Goal: Find specific page/section: Find specific page/section

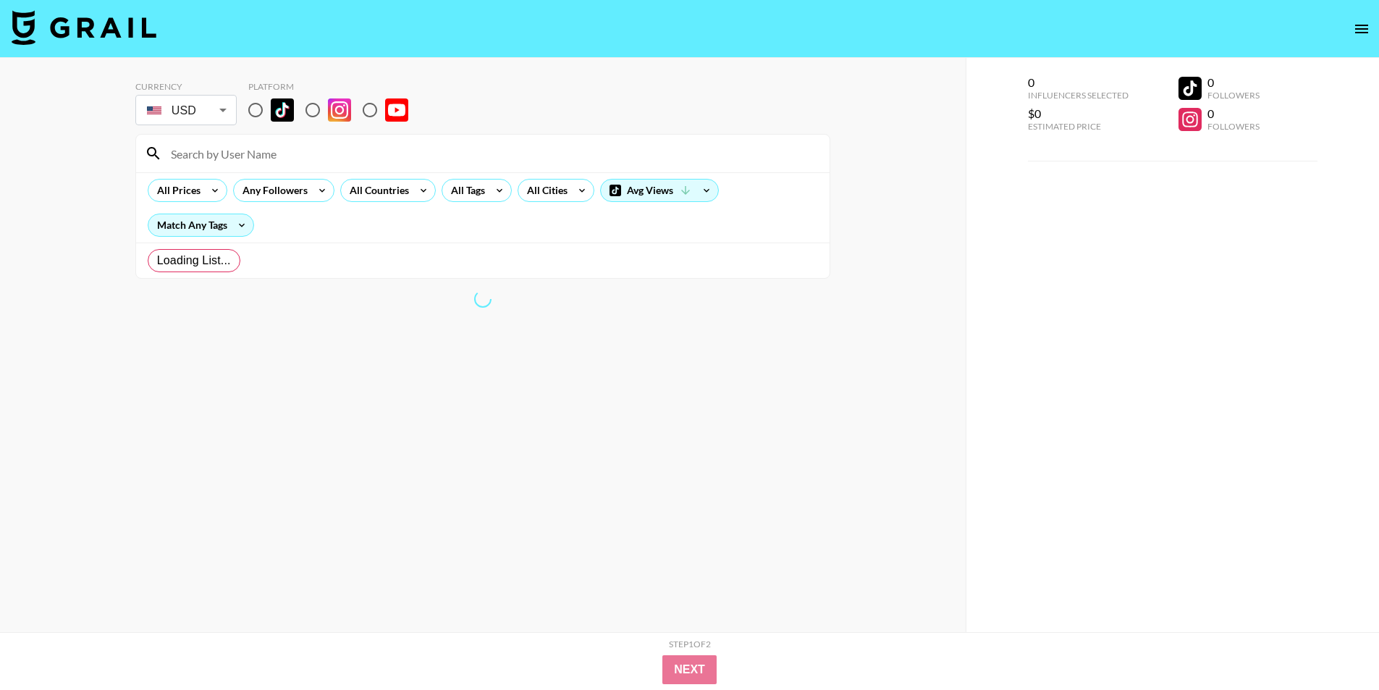
radio input "true"
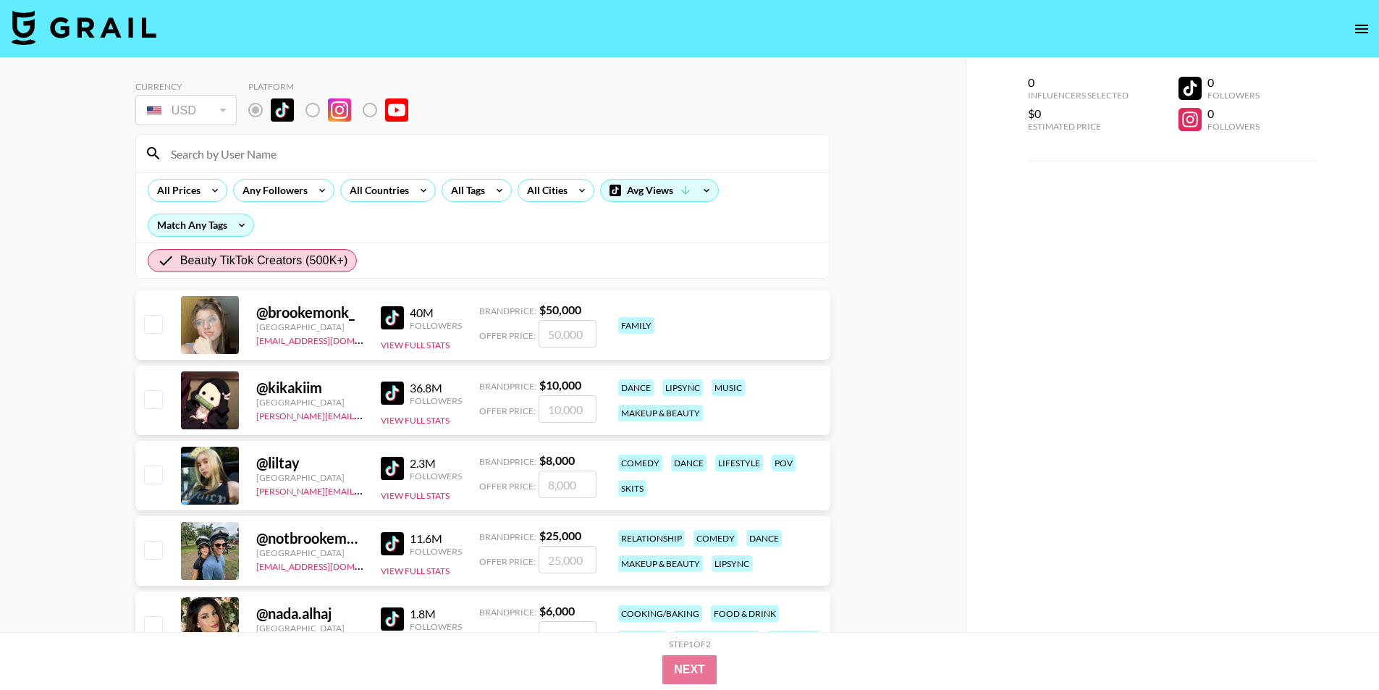
click at [213, 150] on input at bounding box center [491, 153] width 659 height 23
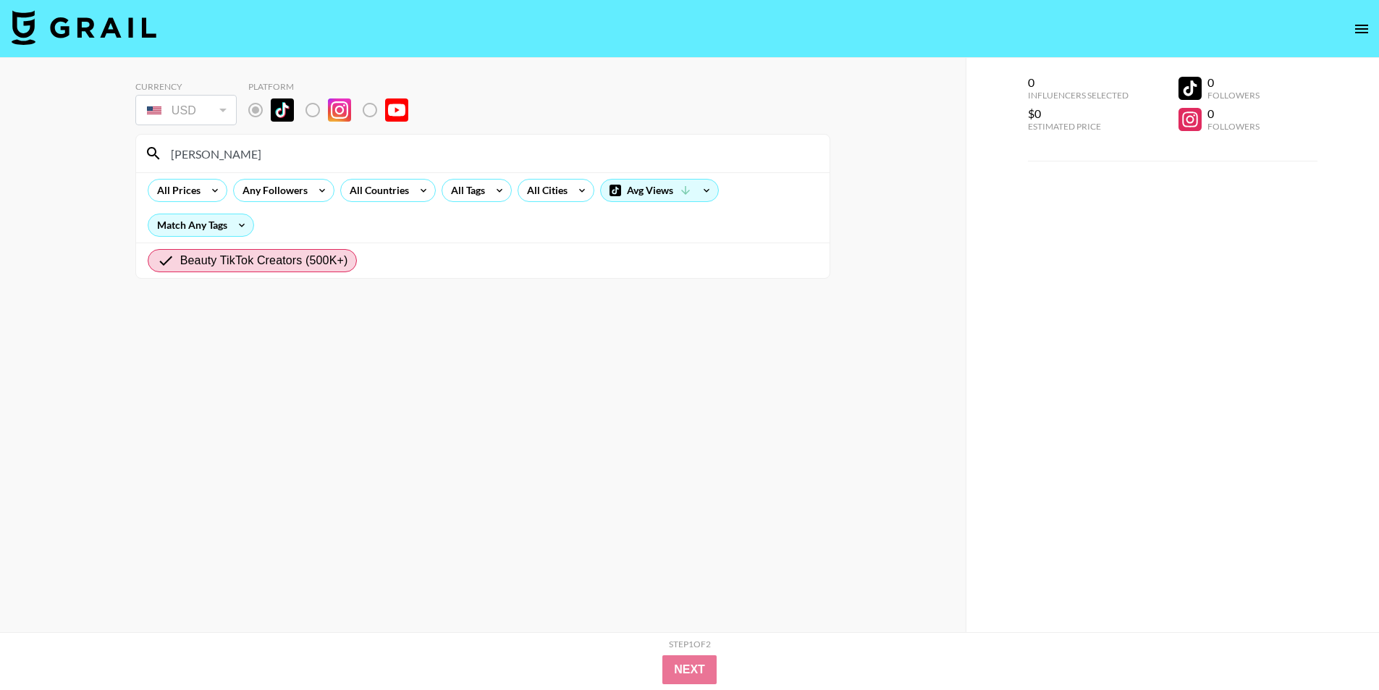
type input "[PERSON_NAME]"
click at [1357, 36] on icon "open drawer" at bounding box center [1361, 28] width 17 height 17
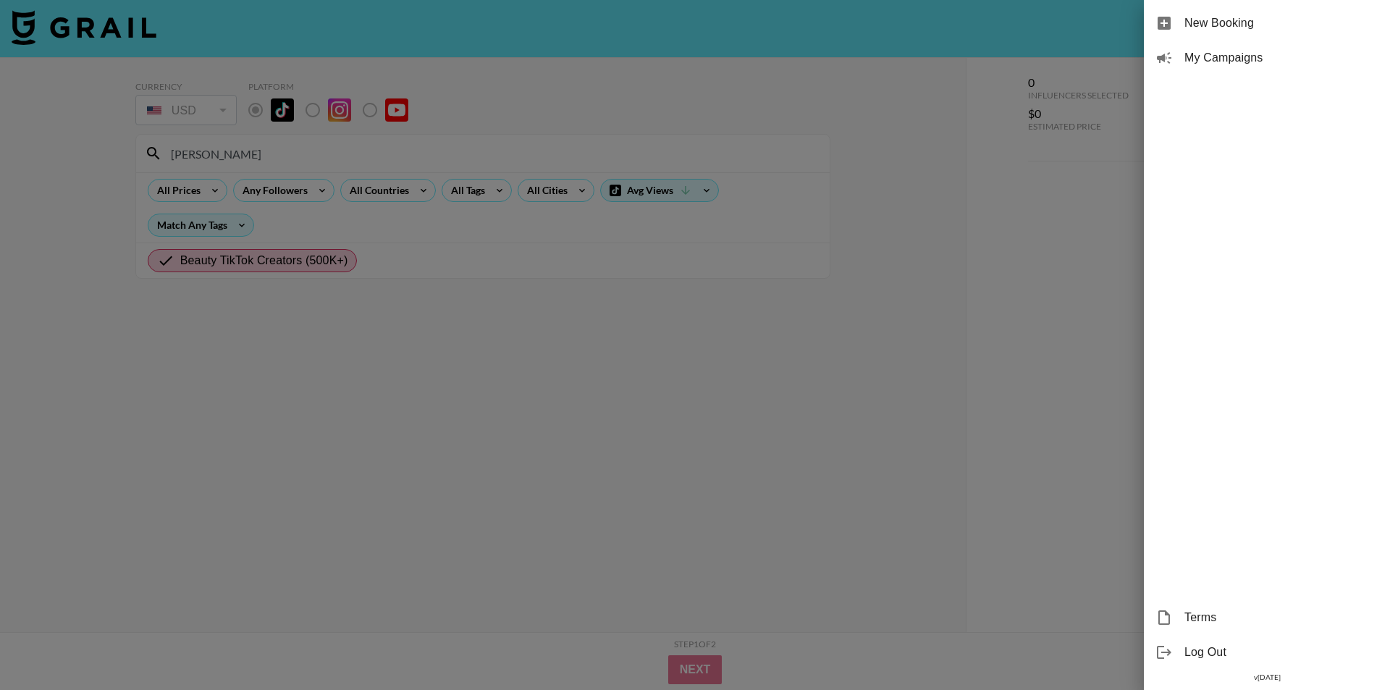
click at [1058, 224] on div at bounding box center [695, 345] width 1390 height 690
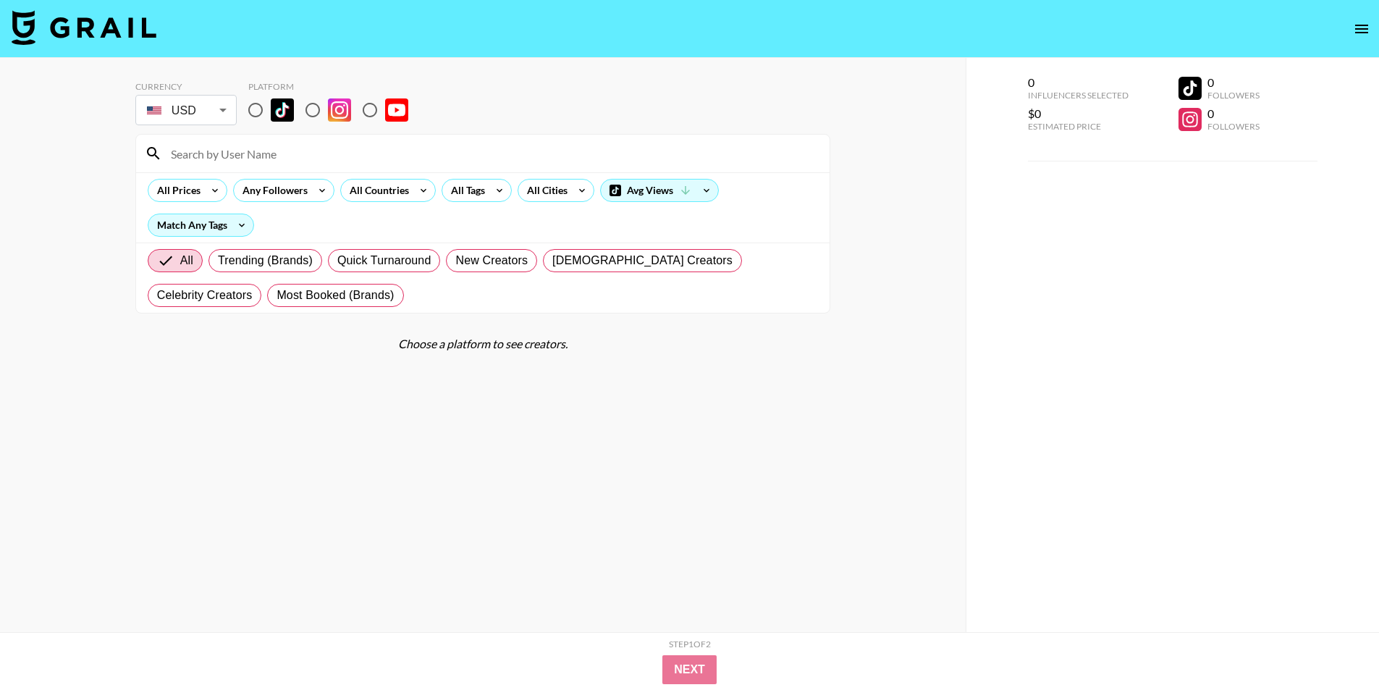
drag, startPoint x: 0, startPoint y: 0, endPoint x: 913, endPoint y: 126, distance: 921.4
click at [914, 128] on div "Currency USD USD ​ Platform All Prices Any Followers All Countries All Tags All…" at bounding box center [483, 374] width 966 height 632
drag, startPoint x: 888, startPoint y: 426, endPoint x: 636, endPoint y: 333, distance: 268.6
click at [877, 426] on div "Currency USD USD ​ Platform All Prices Any Followers All Countries All Tags All…" at bounding box center [483, 374] width 966 height 632
click at [266, 111] on input "radio" at bounding box center [255, 110] width 30 height 30
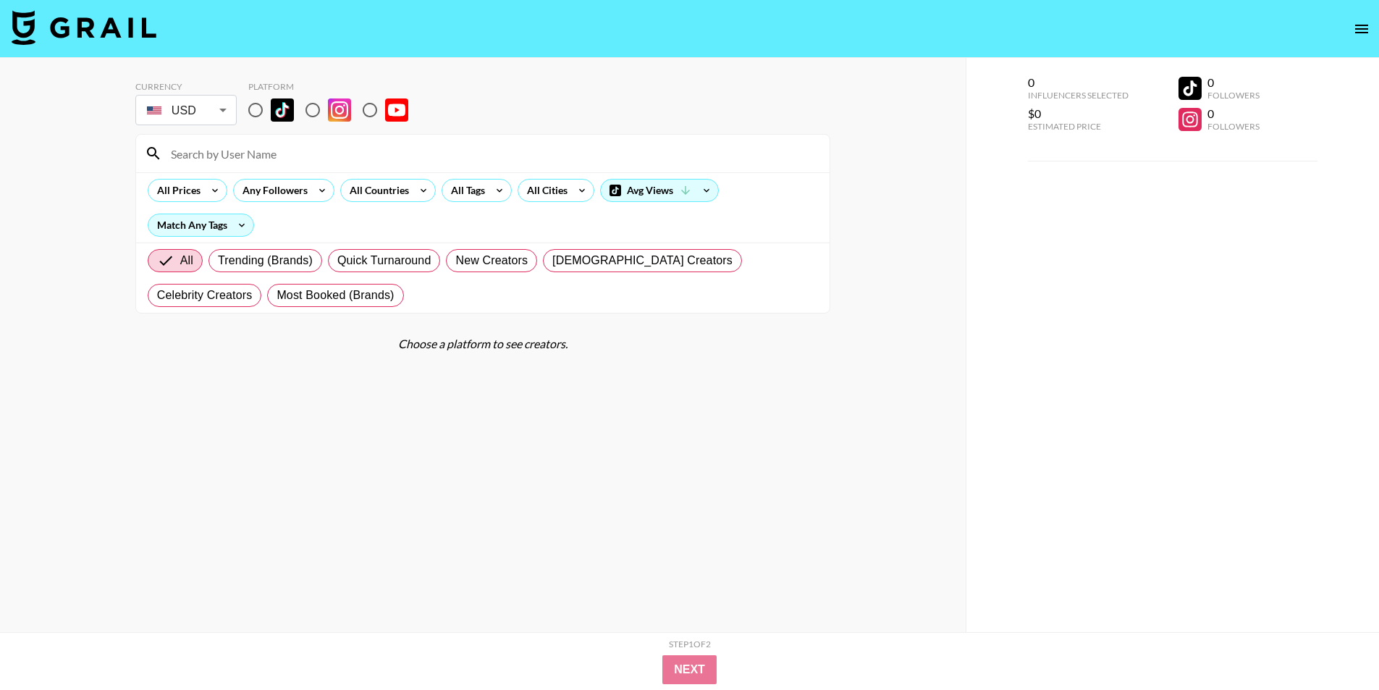
radio input "true"
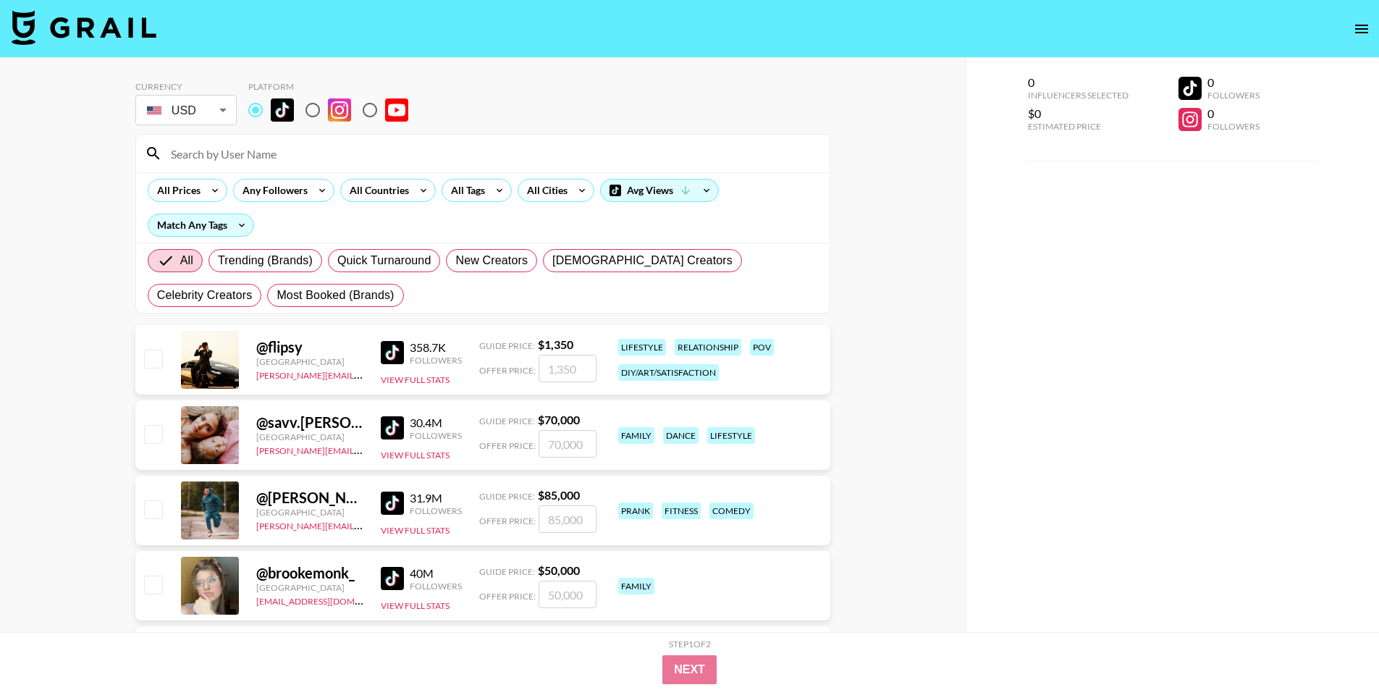
click at [216, 152] on input at bounding box center [491, 153] width 659 height 23
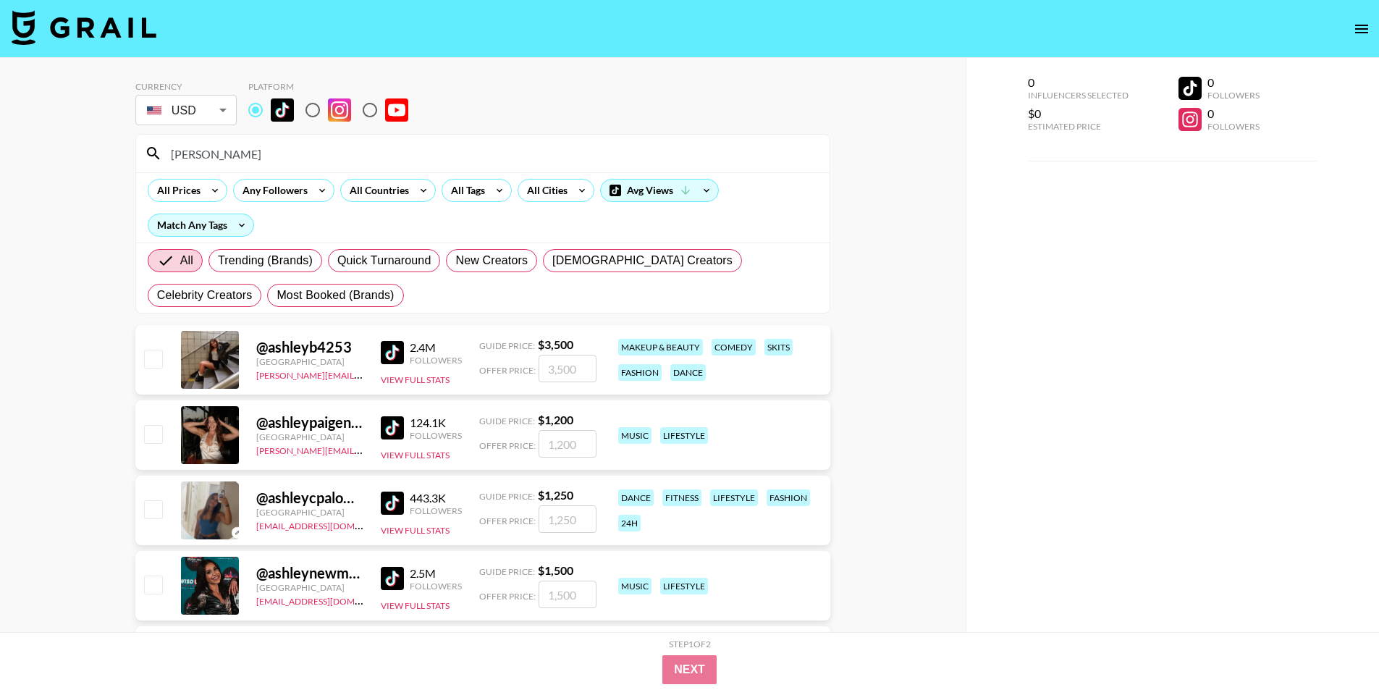
type input "[PERSON_NAME]"
drag, startPoint x: 266, startPoint y: 347, endPoint x: 355, endPoint y: 347, distance: 89.0
click at [355, 347] on div "@ ashleyb4253" at bounding box center [309, 347] width 107 height 18
copy div "ashleyb4253"
